Goal: Transaction & Acquisition: Purchase product/service

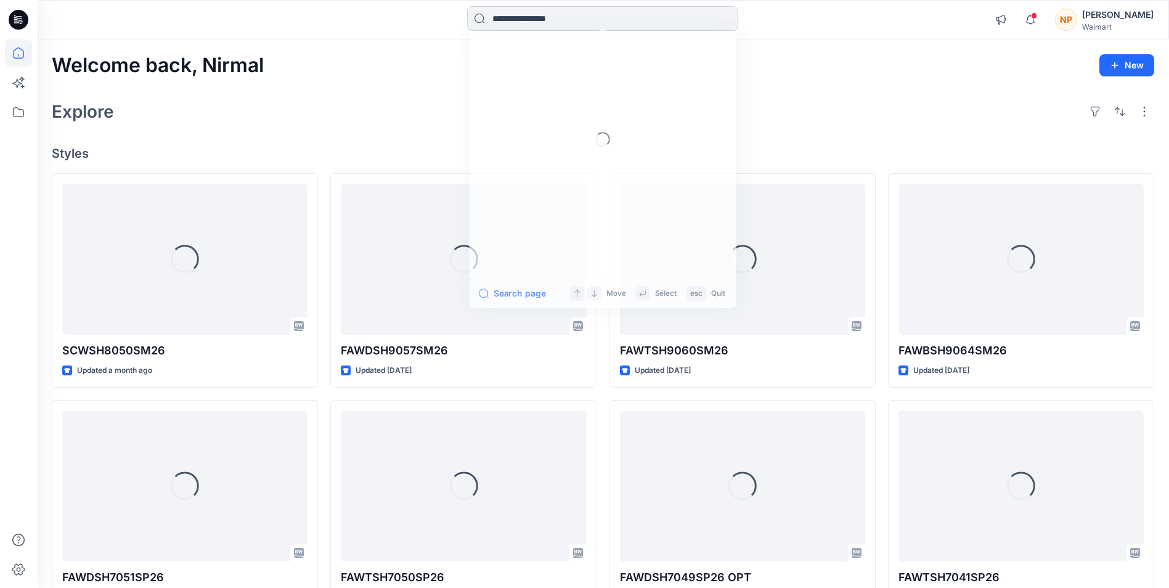
click at [549, 23] on input at bounding box center [602, 18] width 271 height 25
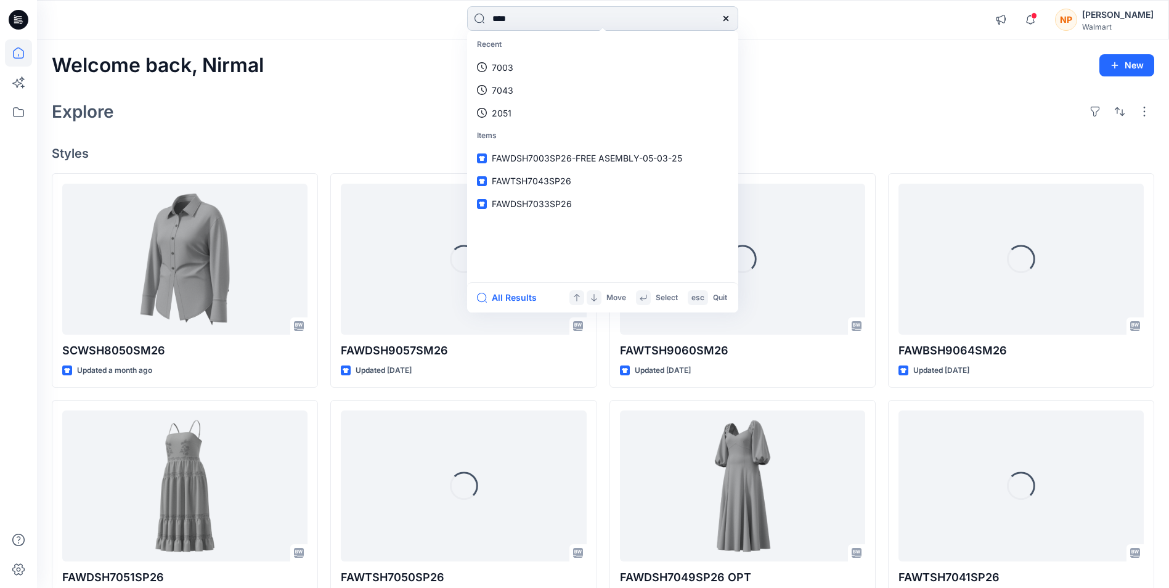
type input "****"
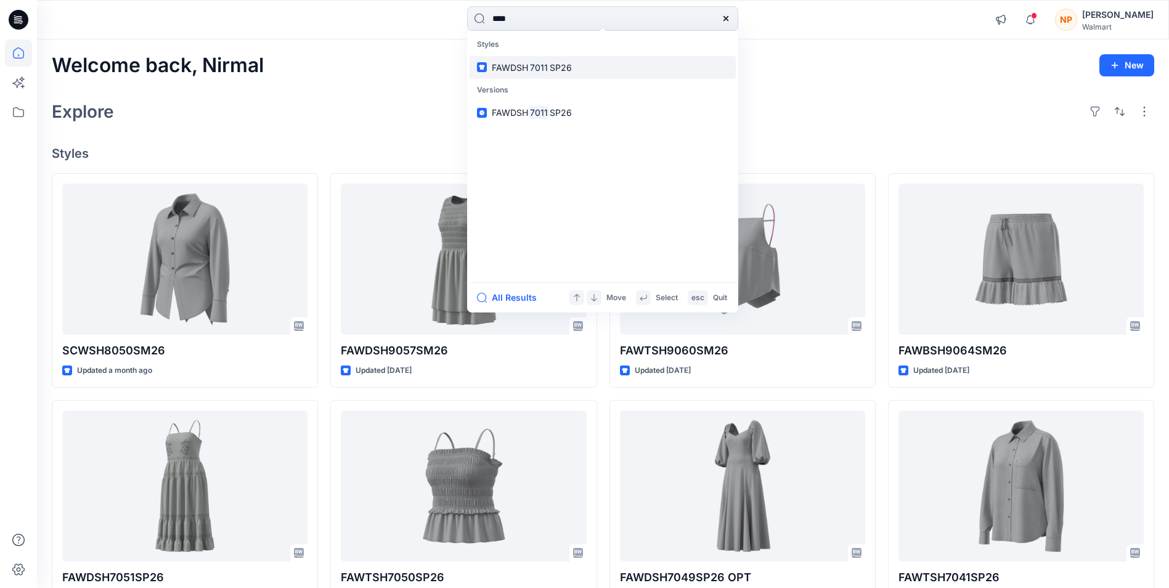
click at [503, 67] on span "FAWDSH" at bounding box center [510, 67] width 36 height 10
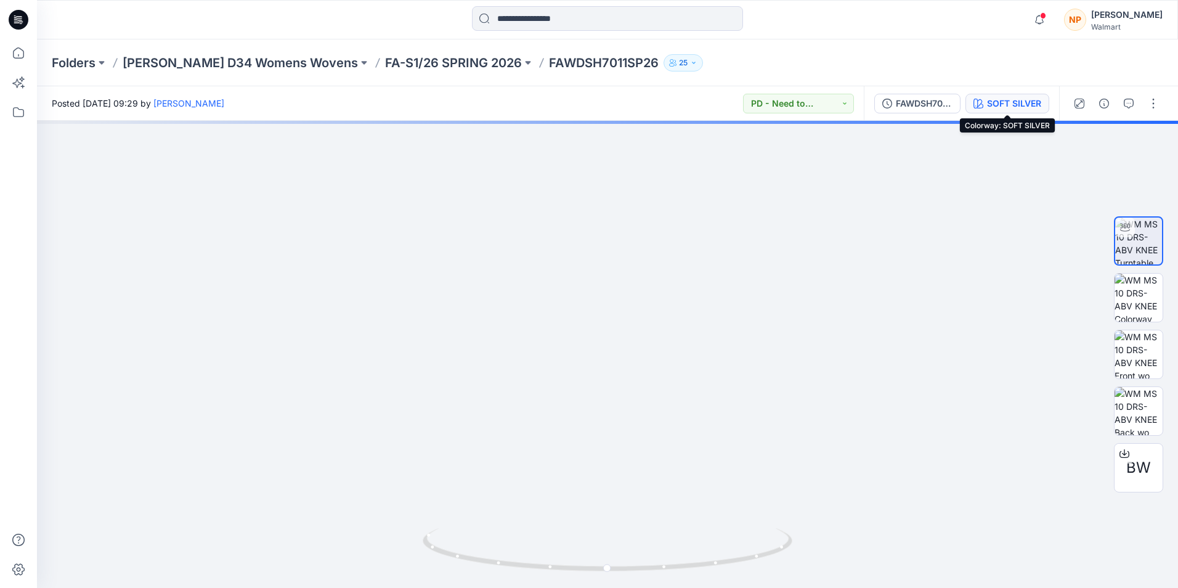
click at [1012, 102] on div "SOFT SILVER" at bounding box center [1014, 104] width 54 height 14
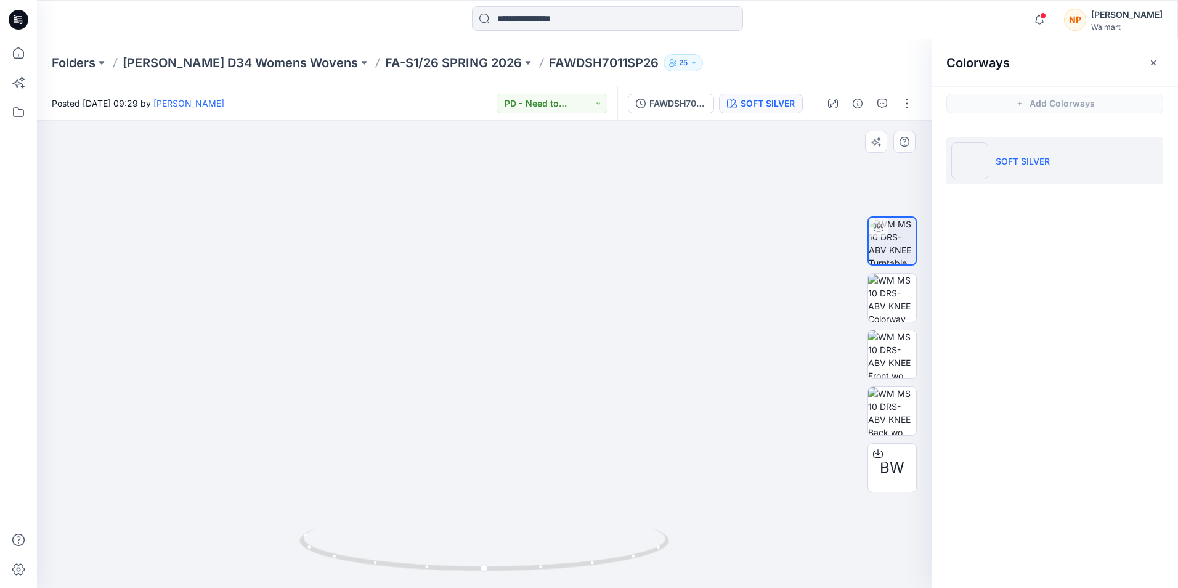
drag, startPoint x: 539, startPoint y: 316, endPoint x: 566, endPoint y: 410, distance: 97.5
click at [566, 410] on img at bounding box center [497, 253] width 979 height 669
